Goal: Information Seeking & Learning: Find specific page/section

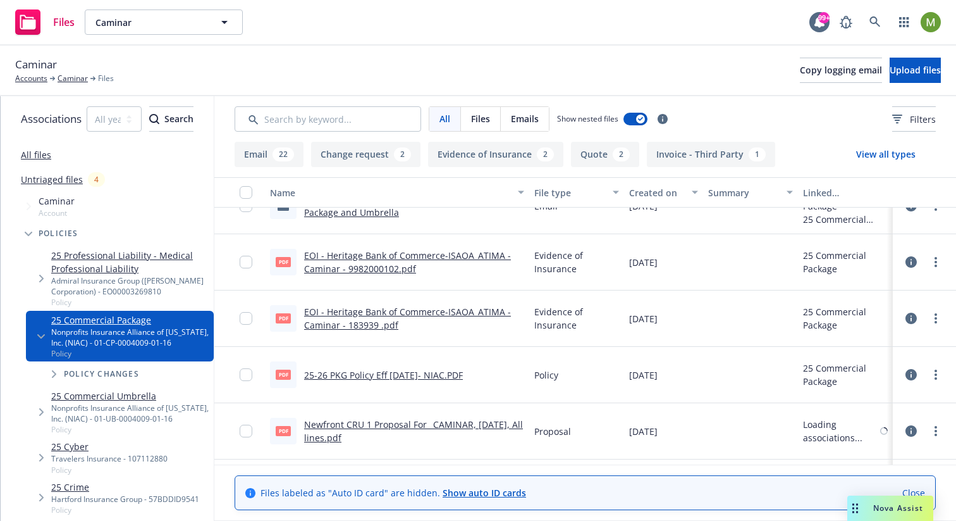
scroll to position [1483, 0]
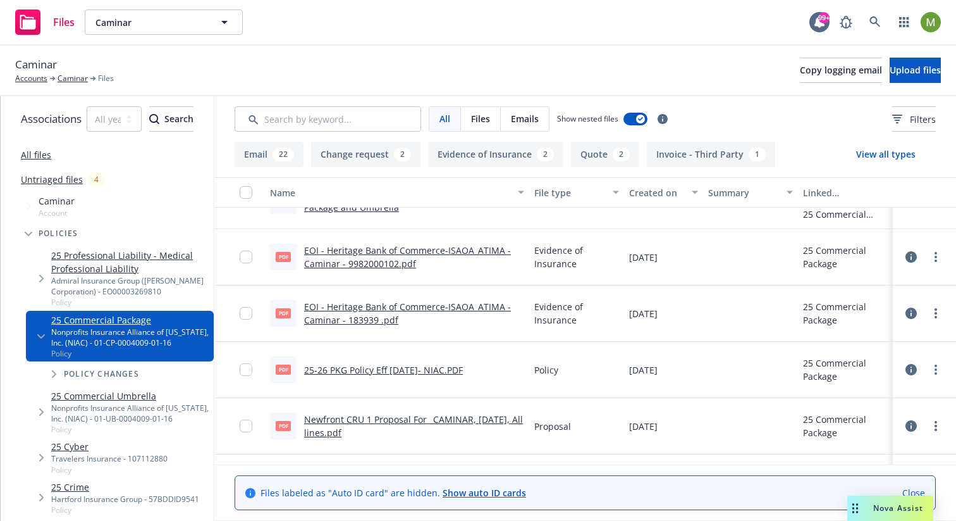
click at [887, 507] on span "Nova Assist" at bounding box center [899, 507] width 50 height 11
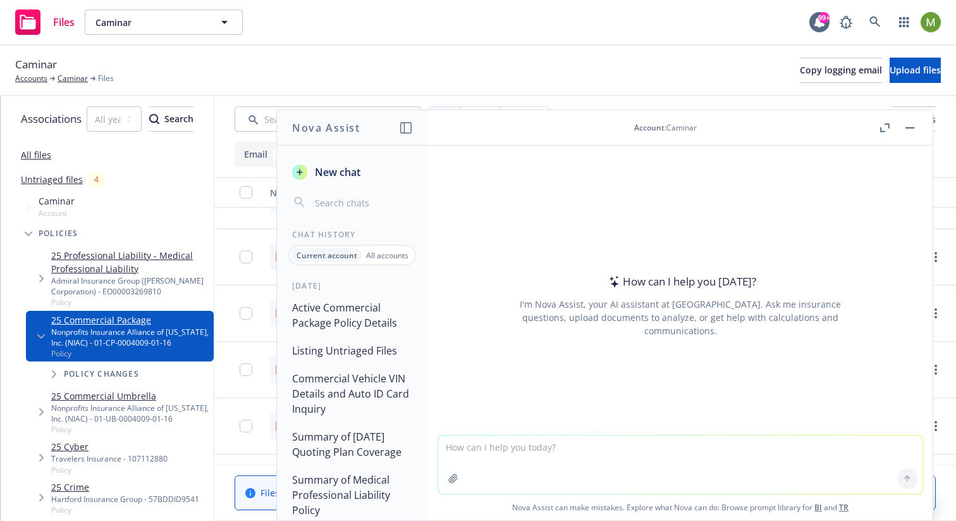
click at [310, 330] on button "Active Commercial Package Policy Details" at bounding box center [352, 315] width 131 height 38
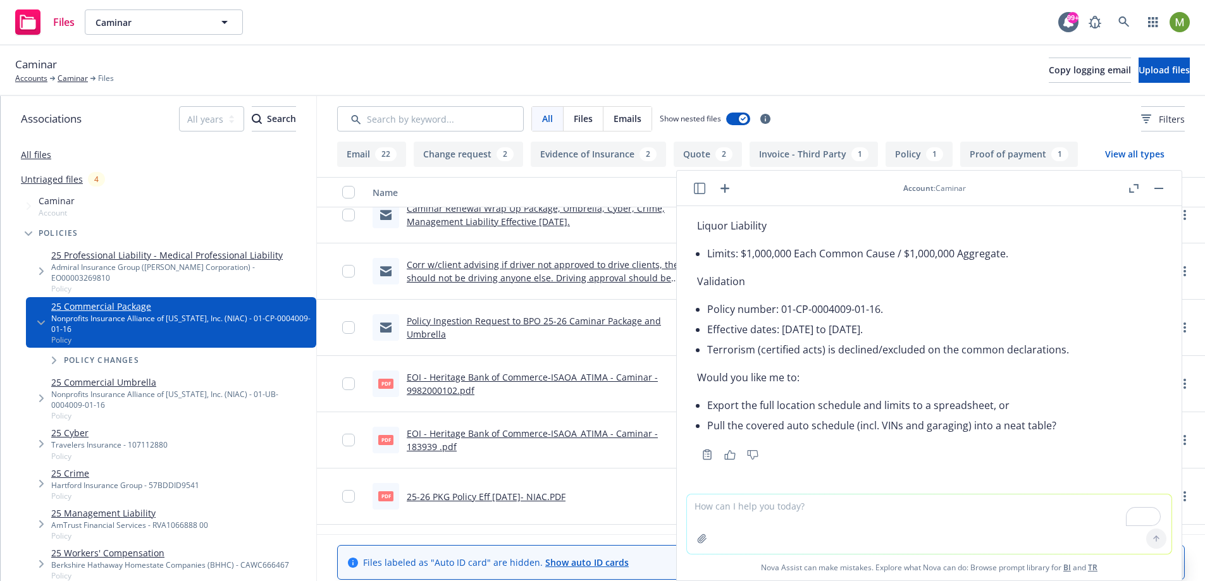
scroll to position [1352, 0]
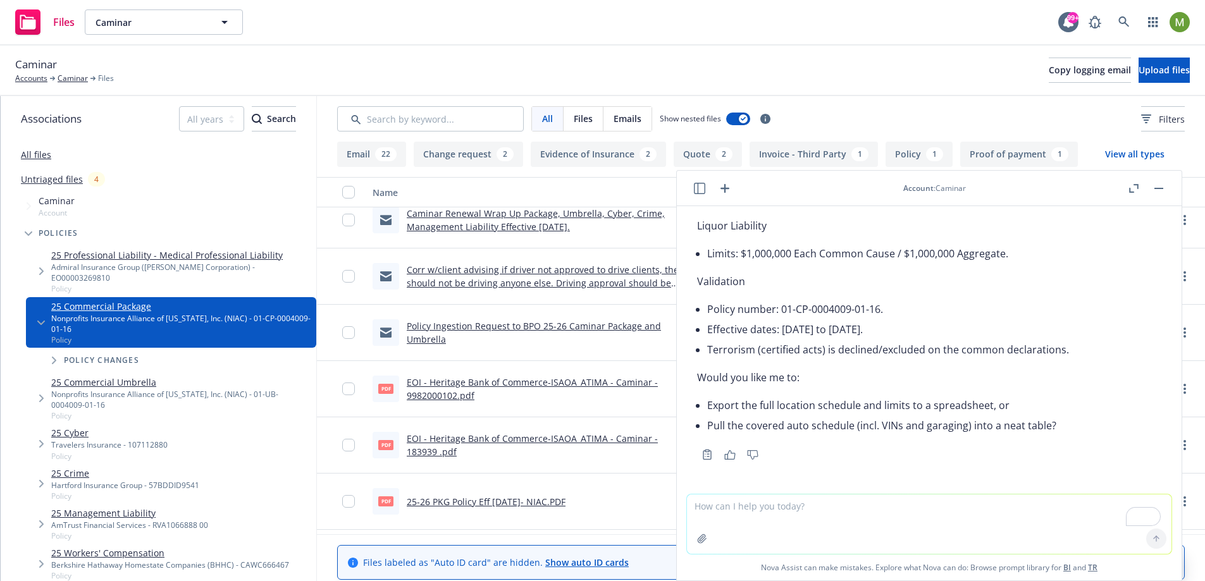
click at [956, 187] on icon "button" at bounding box center [1133, 188] width 9 height 9
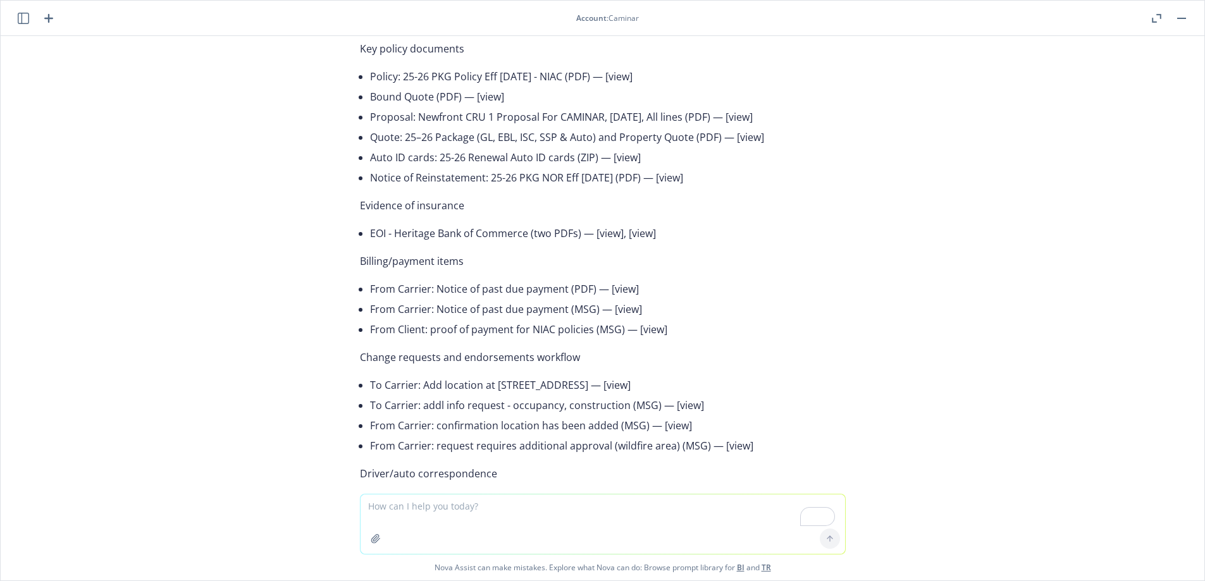
scroll to position [0, 0]
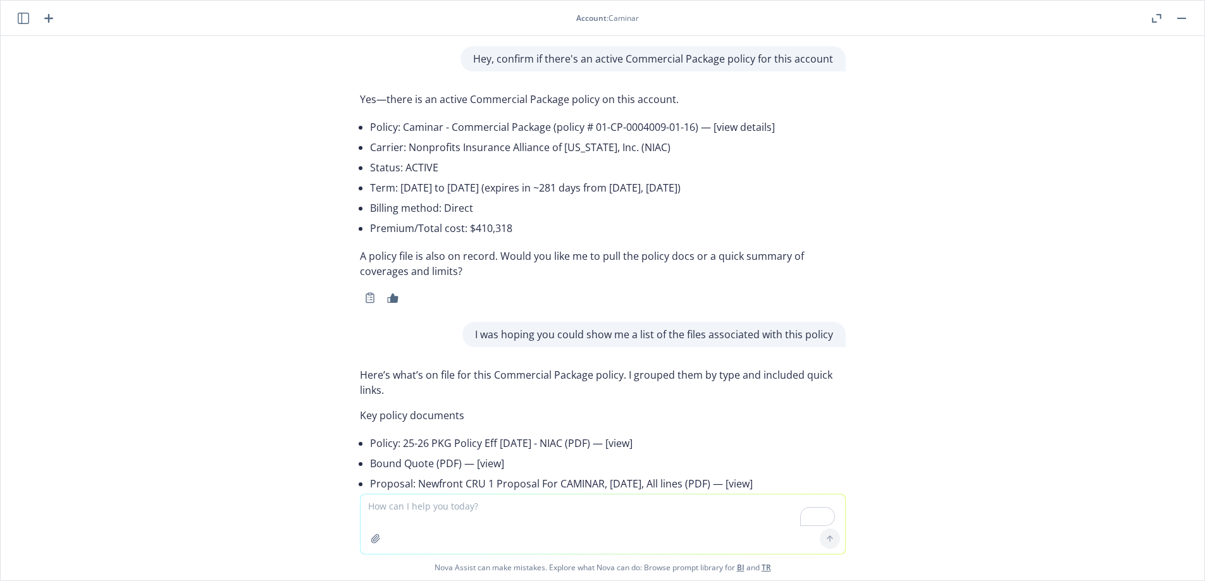
click at [794, 133] on li "Policy: Caminar - Commercial Package (policy # 01-CP-0004009-01-16) — [view det…" at bounding box center [608, 127] width 476 height 20
click at [769, 63] on p "Hey, confirm if there's an active Commercial Package policy for this account" at bounding box center [653, 58] width 360 height 15
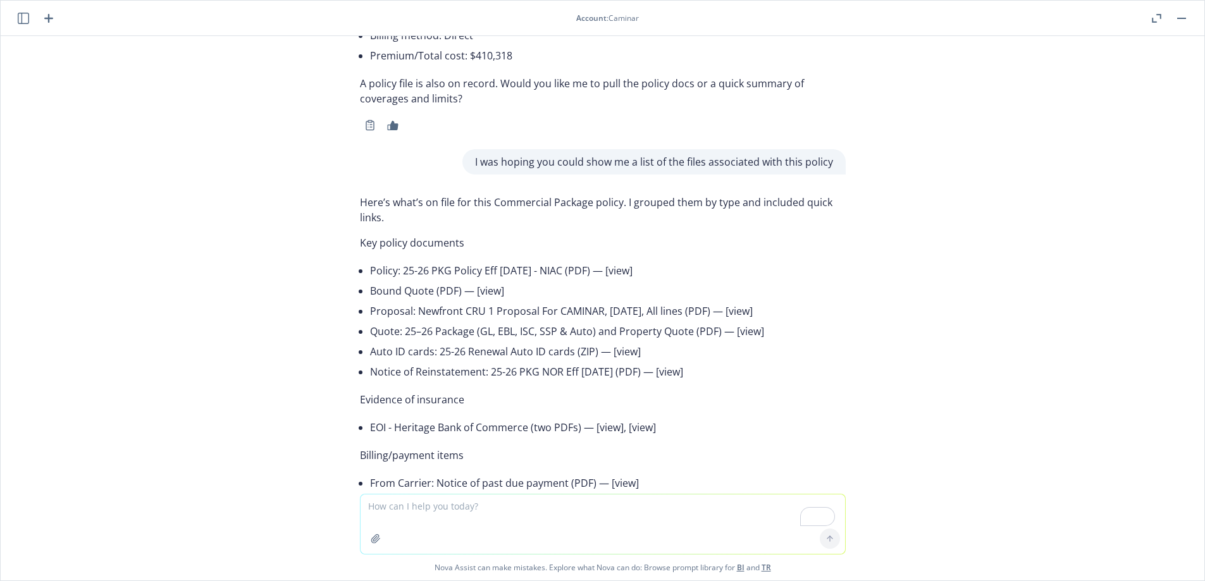
scroll to position [211, 0]
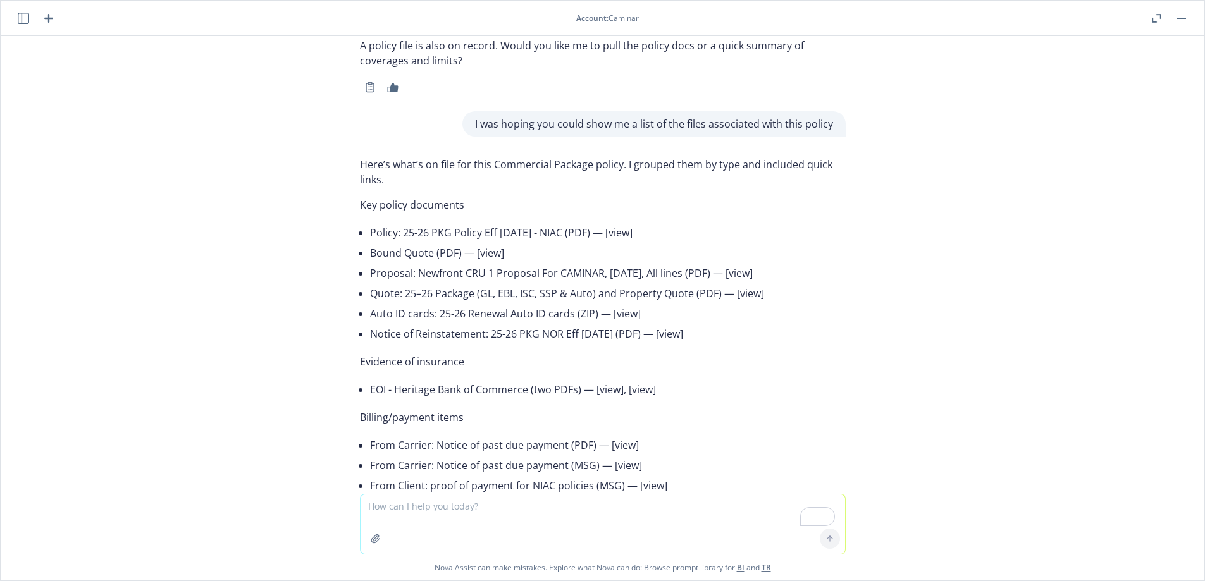
click at [608, 236] on li "Policy: 25-26 PKG Policy Eff [DATE] - NIAC (PDF) — [view]" at bounding box center [608, 233] width 476 height 20
drag, startPoint x: 632, startPoint y: 233, endPoint x: 475, endPoint y: 247, distance: 157.4
click at [360, 237] on div "Here’s what’s on file for this Commercial Package policy. I grouped them by typ…" at bounding box center [603, 582] width 486 height 860
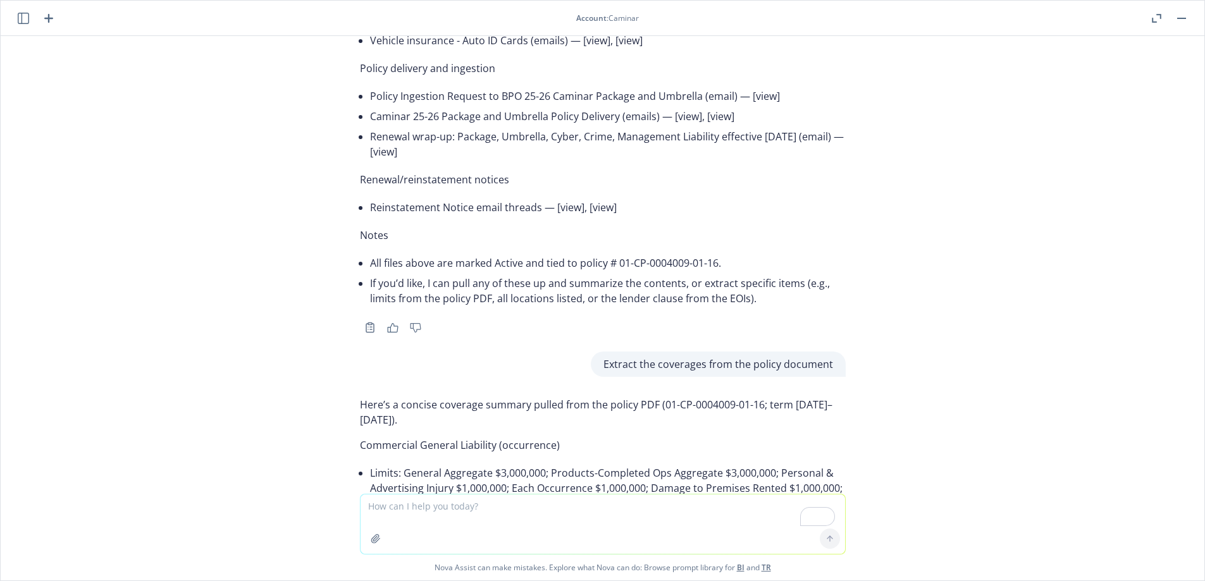
scroll to position [913, 0]
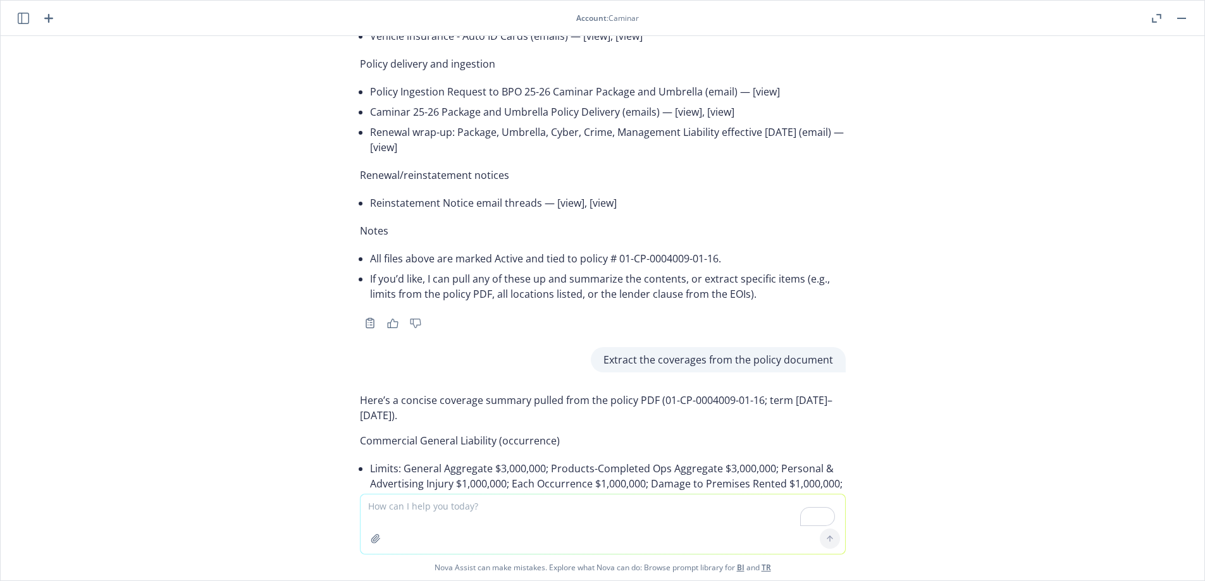
click at [755, 355] on p "Extract the coverages from the policy document" at bounding box center [718, 359] width 230 height 15
click at [28, 22] on icon "button" at bounding box center [23, 18] width 11 height 11
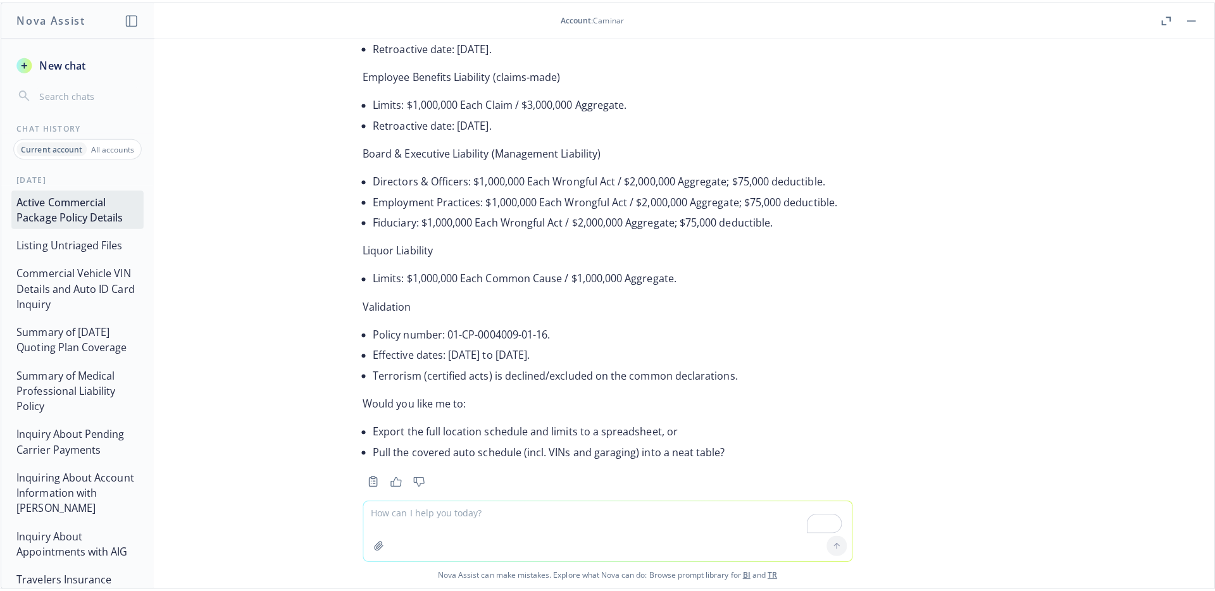
scroll to position [1903, 0]
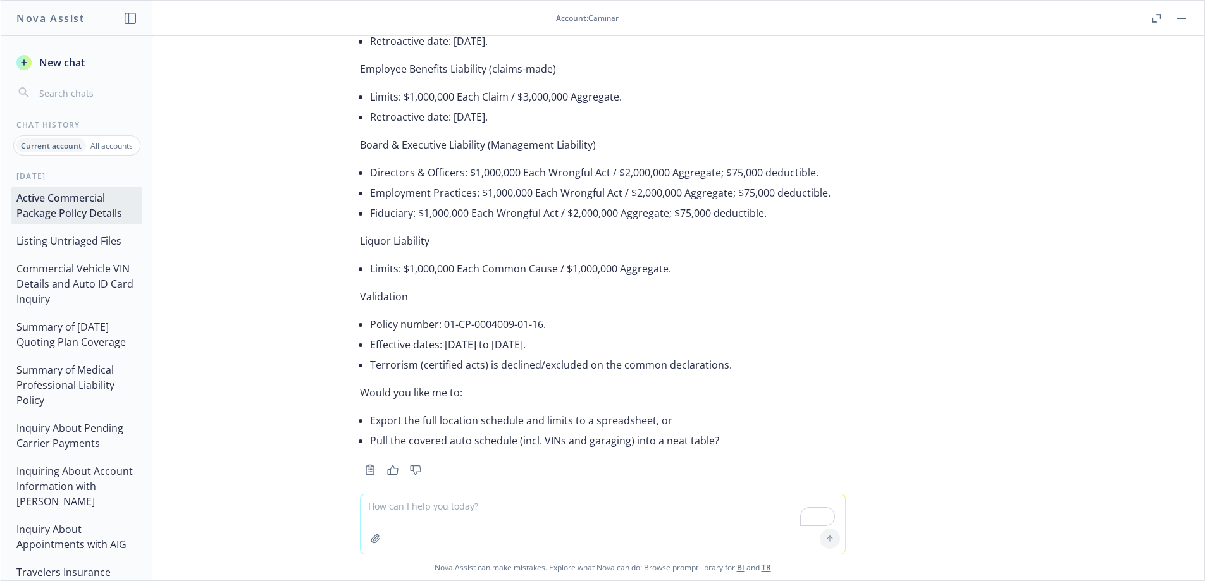
click at [80, 268] on button "Commercial Vehicle VIN Details and Auto ID Card Inquiry" at bounding box center [76, 283] width 131 height 53
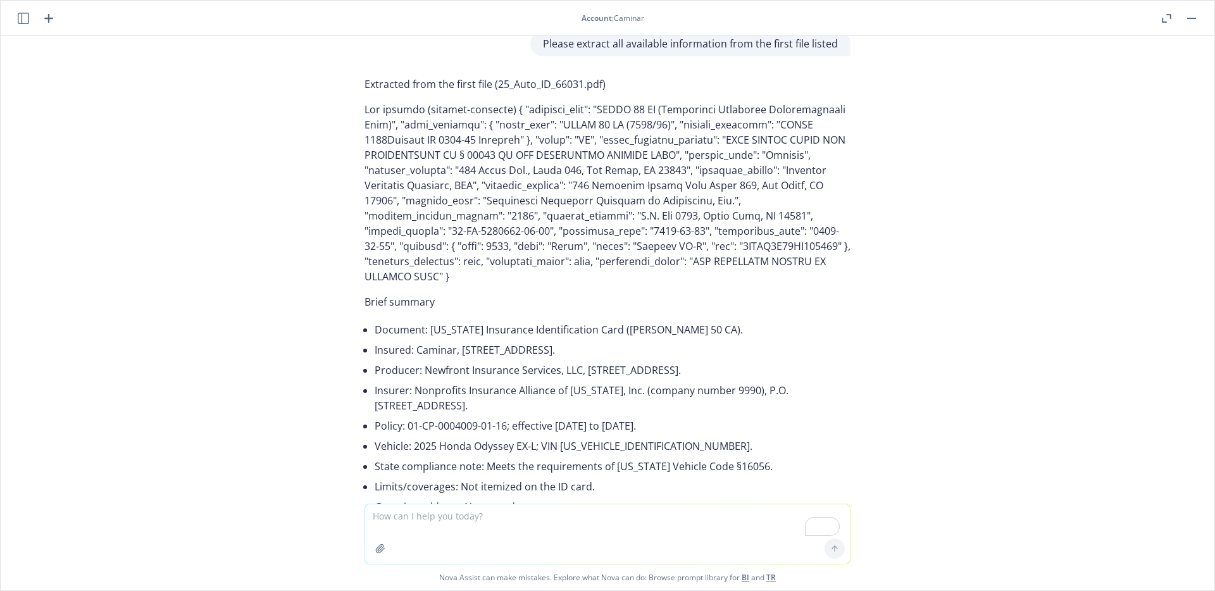
scroll to position [932, 0]
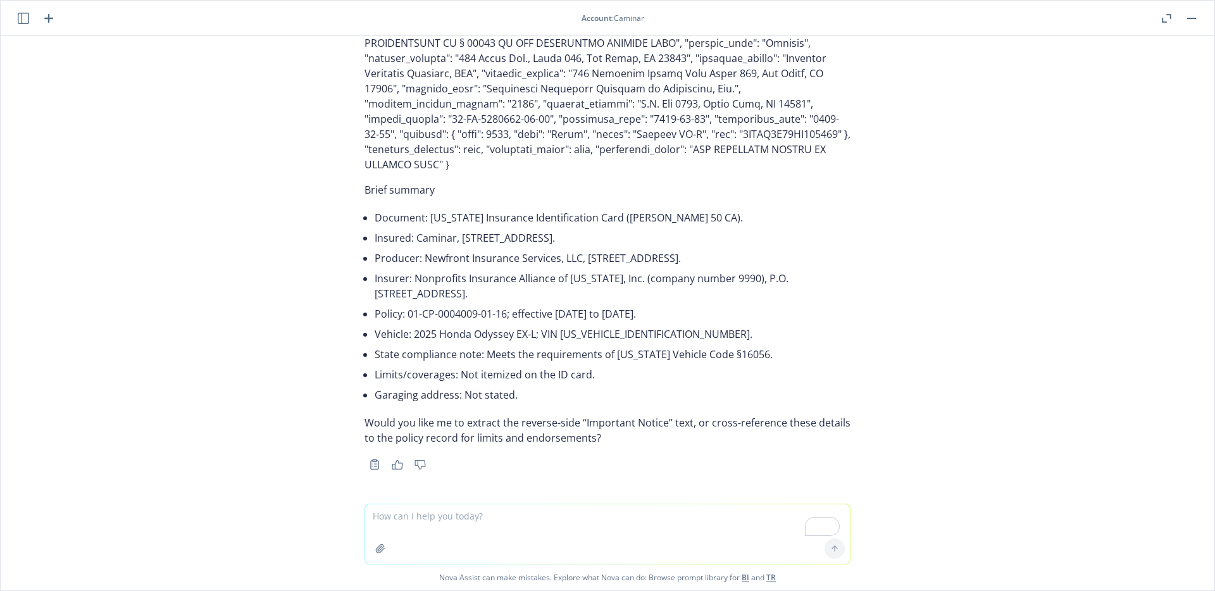
click at [18, 18] on icon "button" at bounding box center [23, 18] width 11 height 11
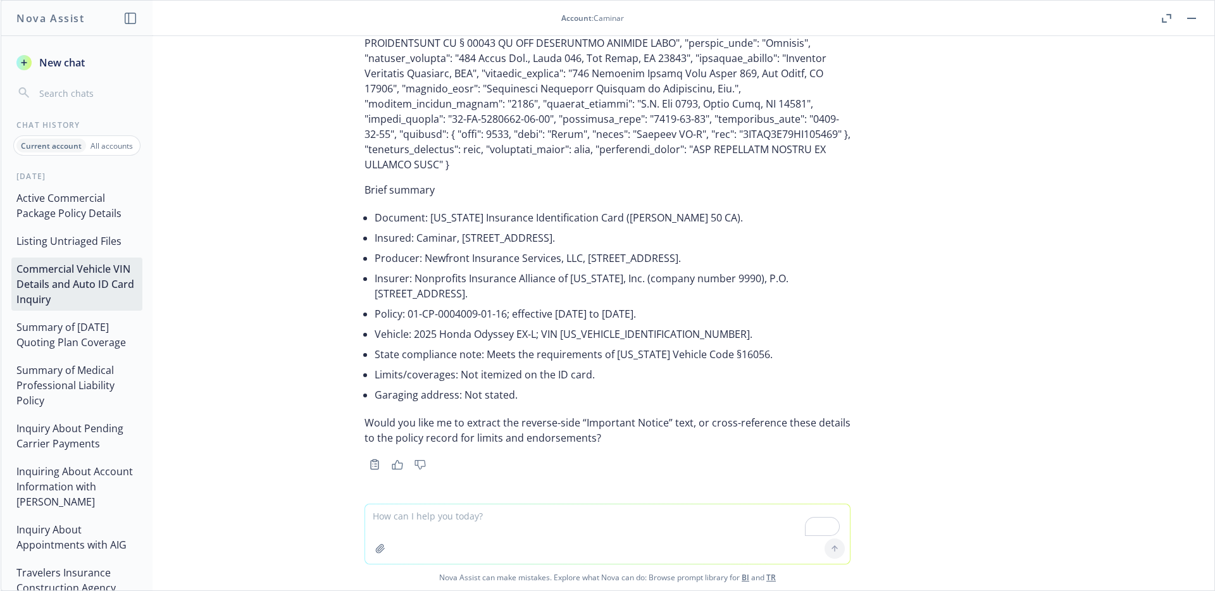
click at [63, 337] on button "Summary of [DATE] Quoting Plan Coverage" at bounding box center [76, 335] width 131 height 38
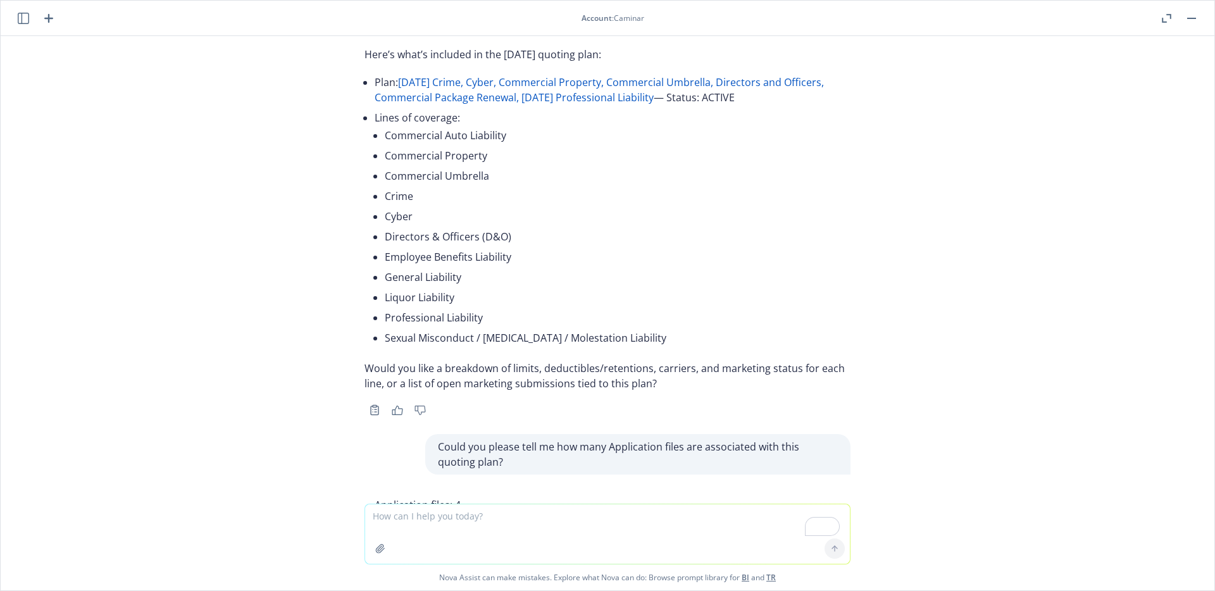
scroll to position [0, 0]
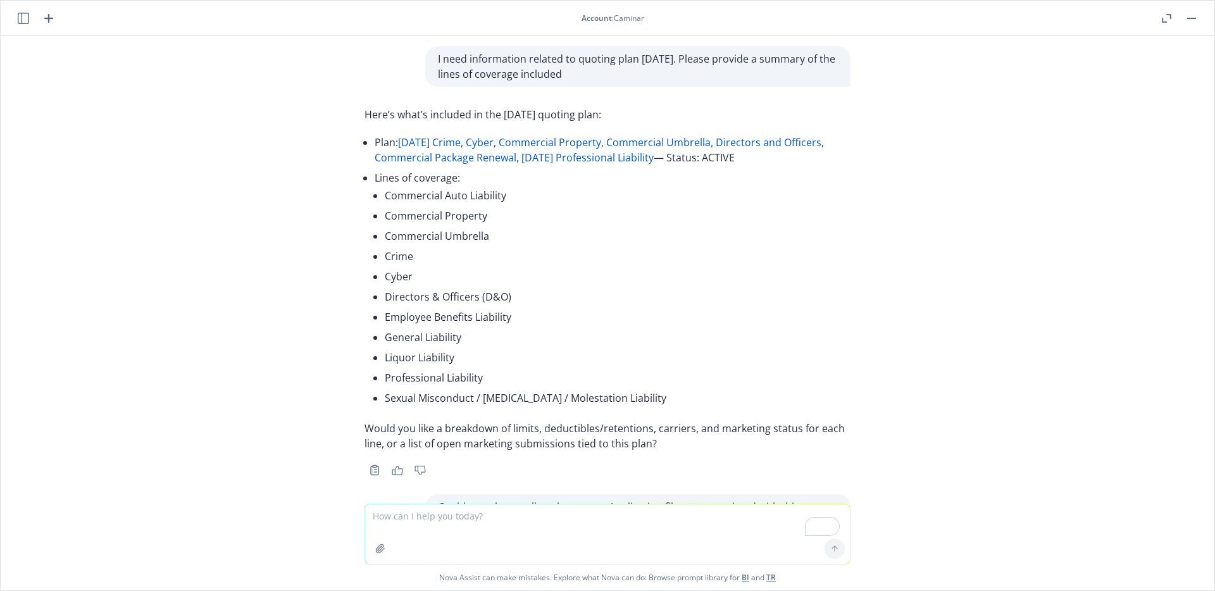
click at [564, 67] on p "I need information related to quoting plan [DATE]. Please provide a summary of …" at bounding box center [638, 66] width 400 height 30
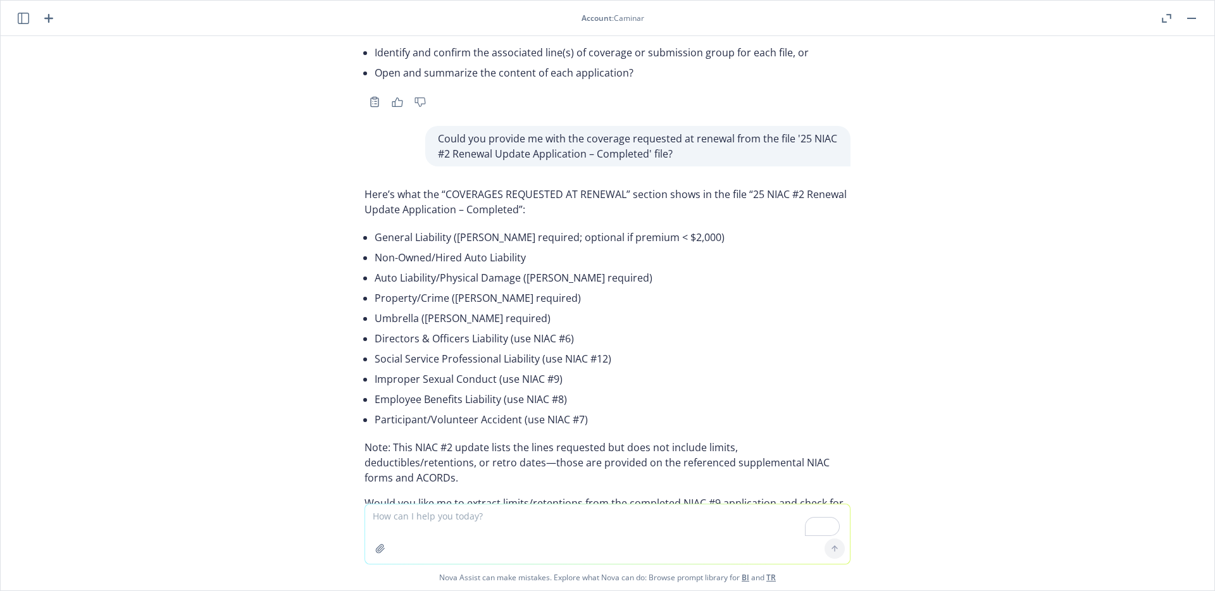
scroll to position [1132, 0]
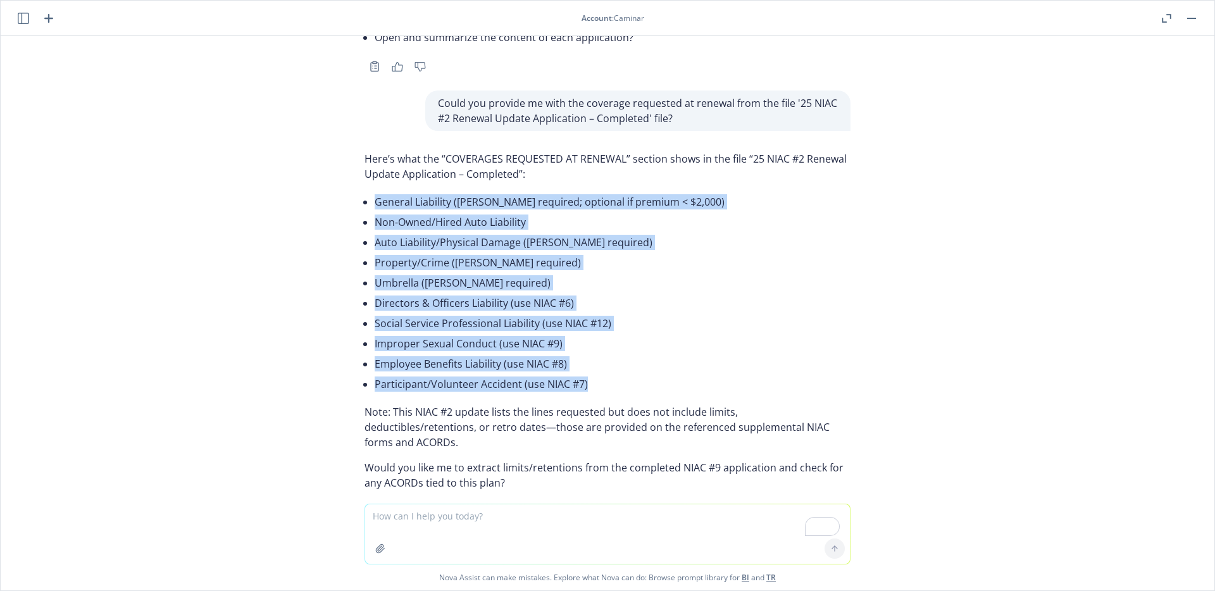
drag, startPoint x: 583, startPoint y: 416, endPoint x: 362, endPoint y: 230, distance: 288.2
click at [364, 230] on div "Here’s what the “COVERAGES REQUESTED AT RENEWAL” section shows in the file “25 …" at bounding box center [607, 320] width 486 height 349
click at [605, 333] on li "Social Service Professional Liability (use NIAC #12)" at bounding box center [612, 323] width 476 height 20
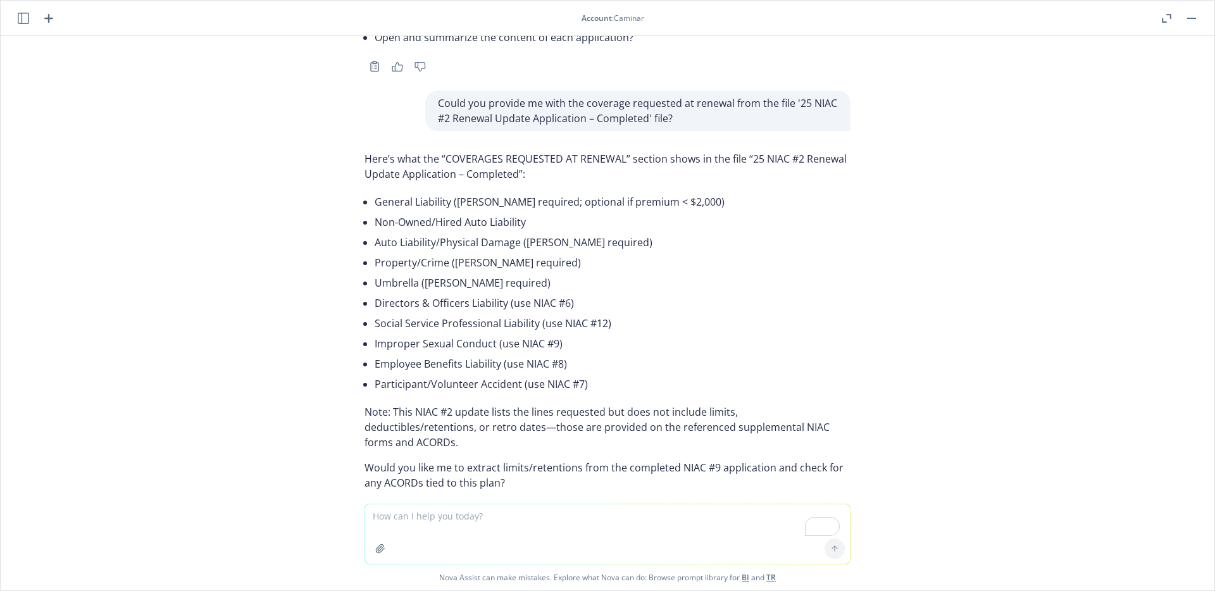
scroll to position [1192, 0]
